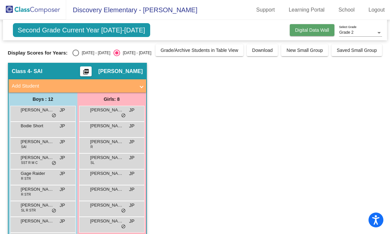
click at [305, 31] on span "Digital Data Wall" at bounding box center [312, 29] width 34 height 5
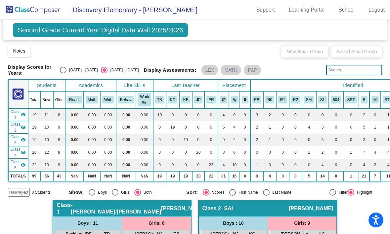
click at [83, 65] on div "Display Scores for Years: [DATE] - [DATE] [DATE] - [DATE] Display Assessments: …" at bounding box center [195, 70] width 375 height 12
click at [79, 66] on div "Display Scores for Years: [DATE] - [DATE] [DATE] - [DATE] Display Assessments: …" at bounding box center [195, 70] width 375 height 12
click at [67, 69] on div "Select an option" at bounding box center [63, 70] width 7 height 7
click at [63, 74] on input "[DATE] - [DATE]" at bounding box center [63, 74] width 0 height 0
radio input "true"
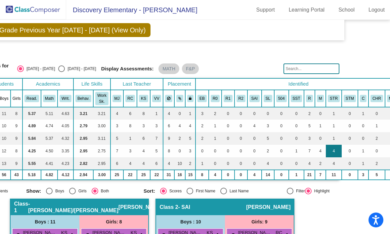
scroll to position [0, 58]
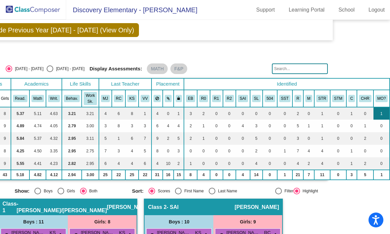
click at [379, 109] on td "1" at bounding box center [382, 113] width 17 height 13
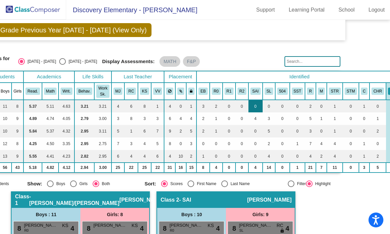
scroll to position [7, 58]
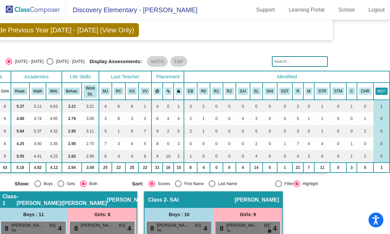
click at [379, 86] on th "MO?" at bounding box center [382, 91] width 17 height 17
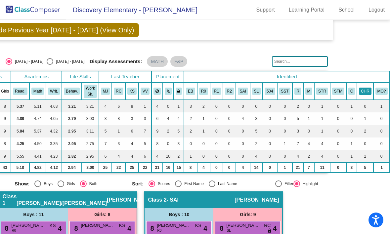
click at [365, 91] on button "CHR" at bounding box center [365, 91] width 13 height 7
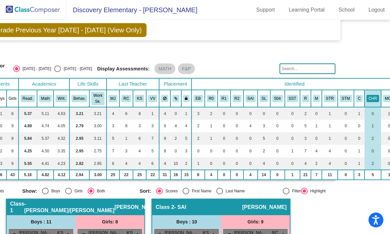
scroll to position [0, 49]
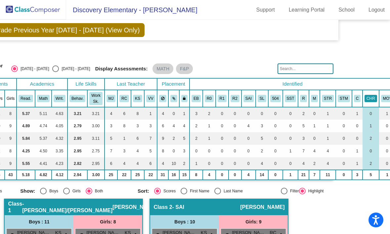
click at [373, 97] on button "CHR" at bounding box center [371, 98] width 13 height 7
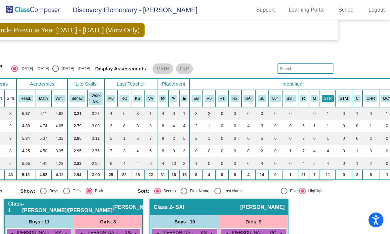
click at [332, 96] on button "STR" at bounding box center [328, 98] width 12 height 7
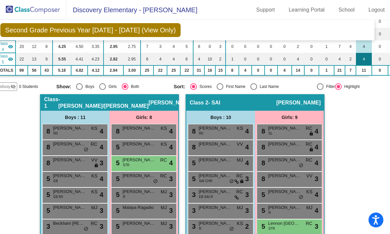
scroll to position [0, 13]
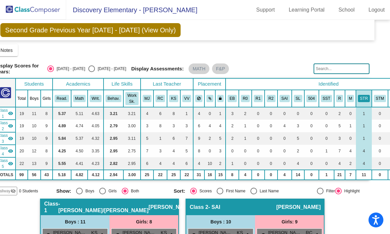
click at [346, 99] on th "M" at bounding box center [350, 98] width 11 height 17
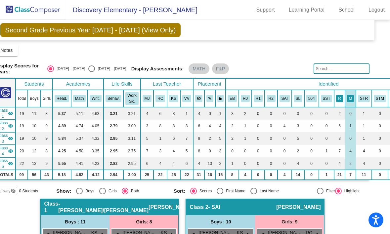
click at [341, 99] on button "R" at bounding box center [339, 98] width 7 height 7
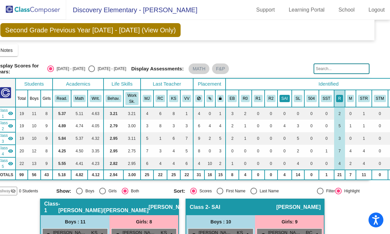
click at [284, 100] on button "SAI" at bounding box center [285, 98] width 10 height 7
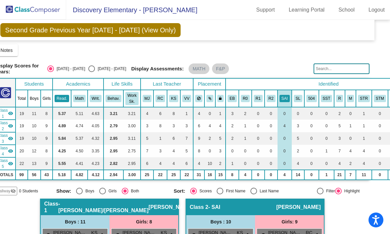
click at [66, 95] on button "Read." at bounding box center [62, 98] width 15 height 7
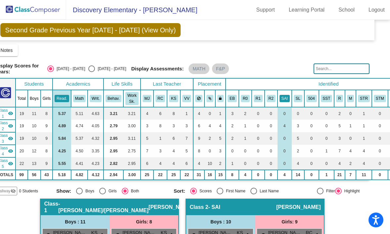
click at [288, 95] on button "SAI" at bounding box center [285, 98] width 10 height 7
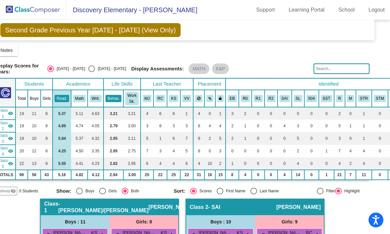
click at [117, 96] on button "Behav." at bounding box center [114, 98] width 16 height 7
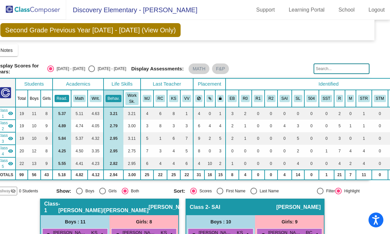
click at [66, 98] on button "Read." at bounding box center [62, 98] width 15 height 7
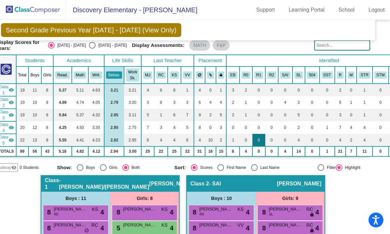
scroll to position [0, 12]
